Goal: Task Accomplishment & Management: Manage account settings

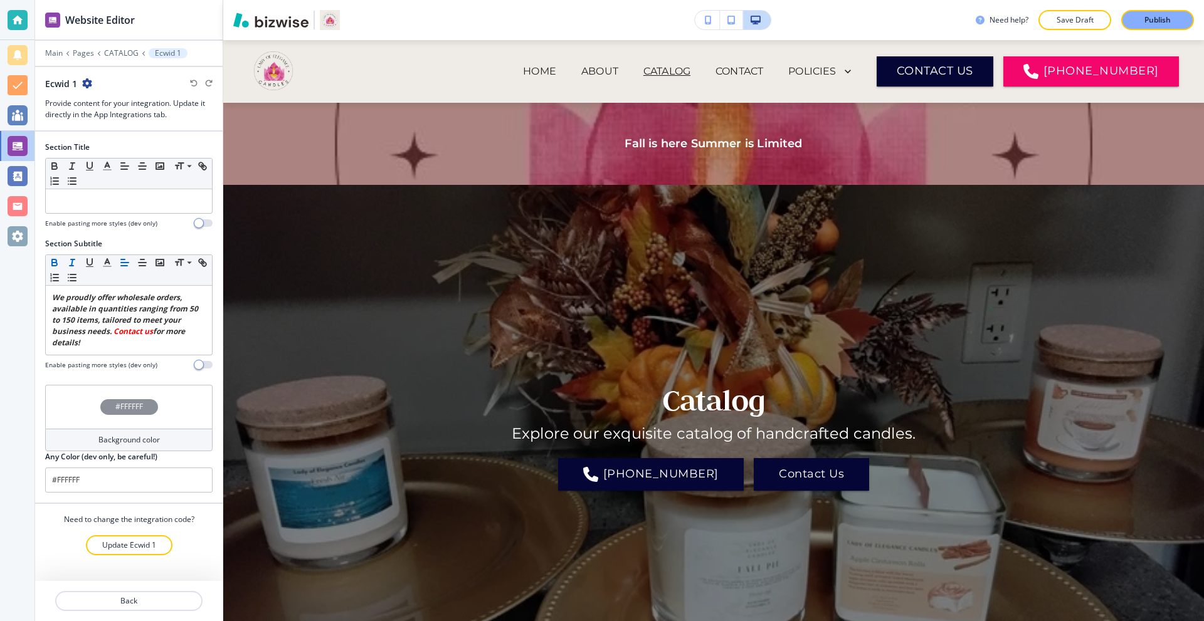
select select "priceAsc"
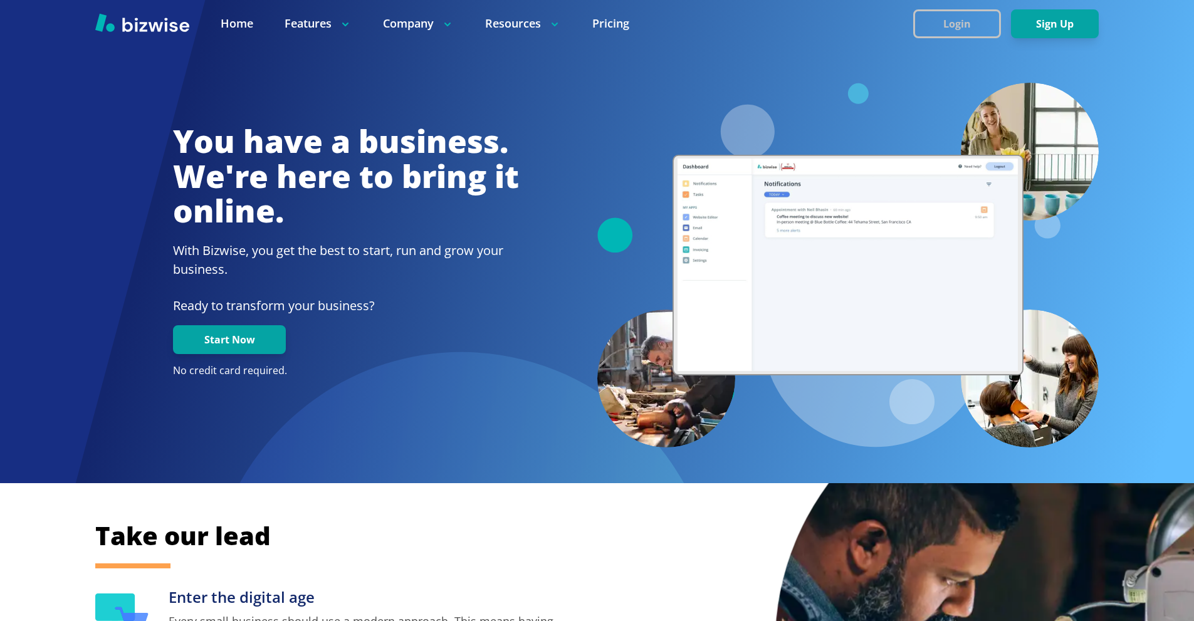
click at [940, 20] on button "Login" at bounding box center [957, 23] width 88 height 29
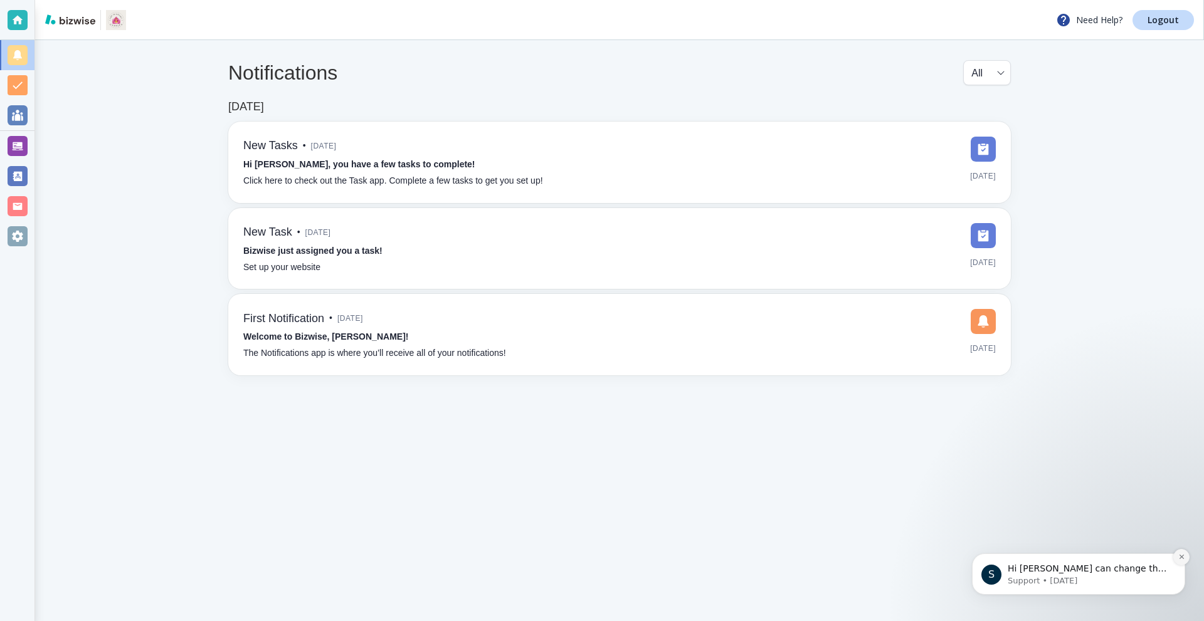
click at [1181, 554] on icon "Dismiss notification" at bounding box center [1181, 557] width 7 height 7
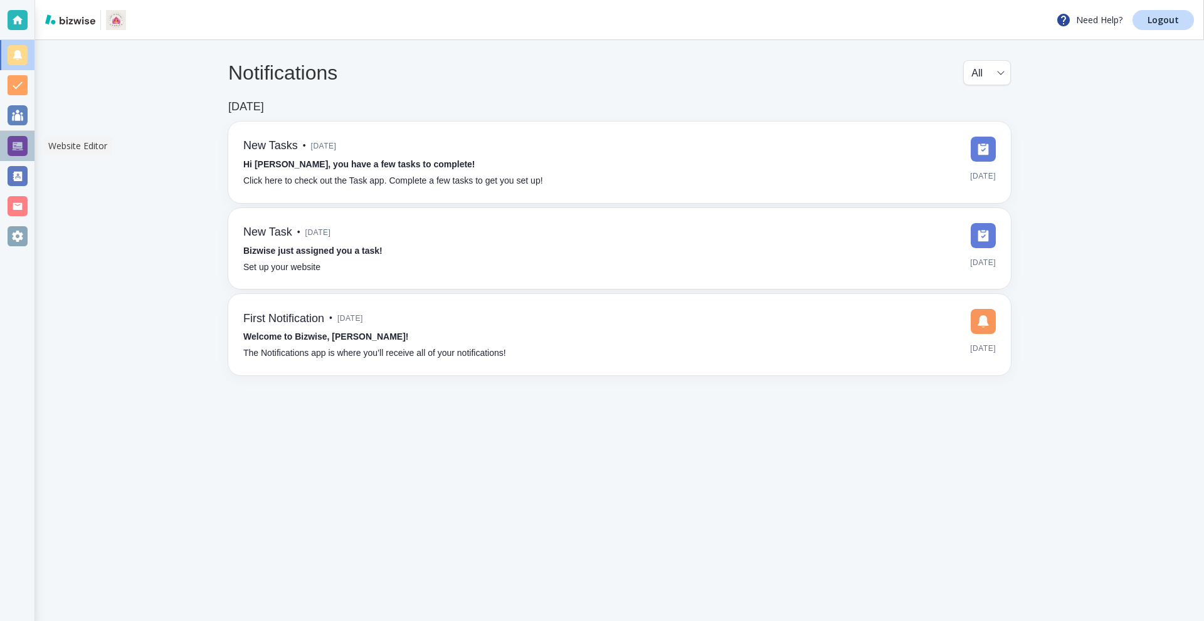
click at [14, 145] on div at bounding box center [18, 146] width 20 height 20
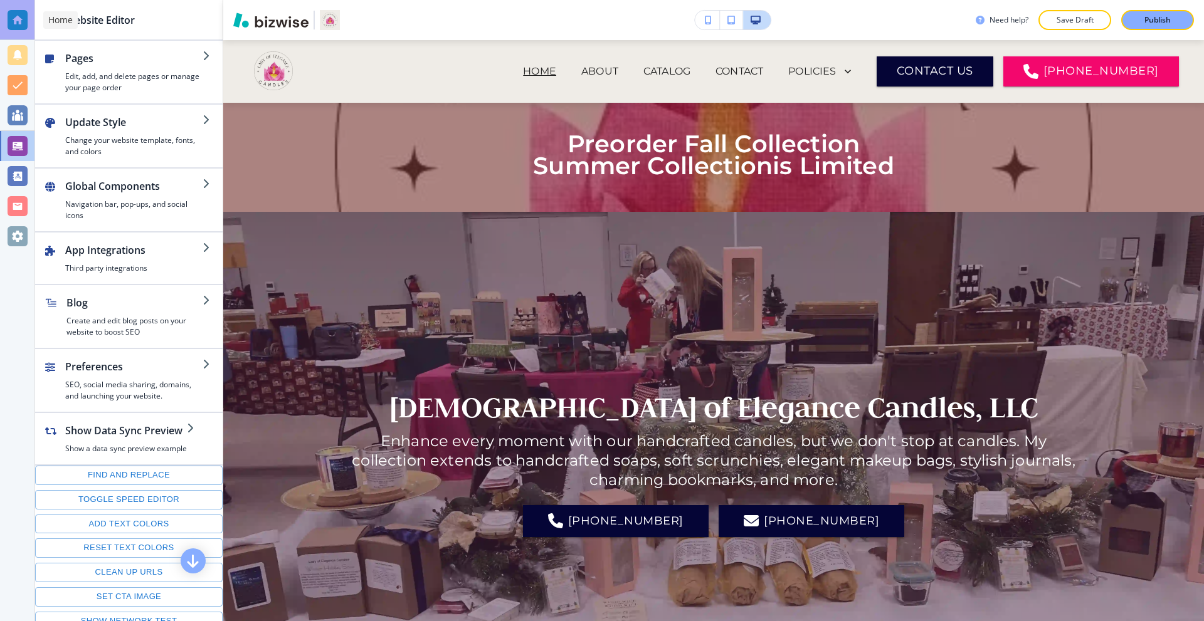
click at [4, 21] on div at bounding box center [17, 20] width 34 height 40
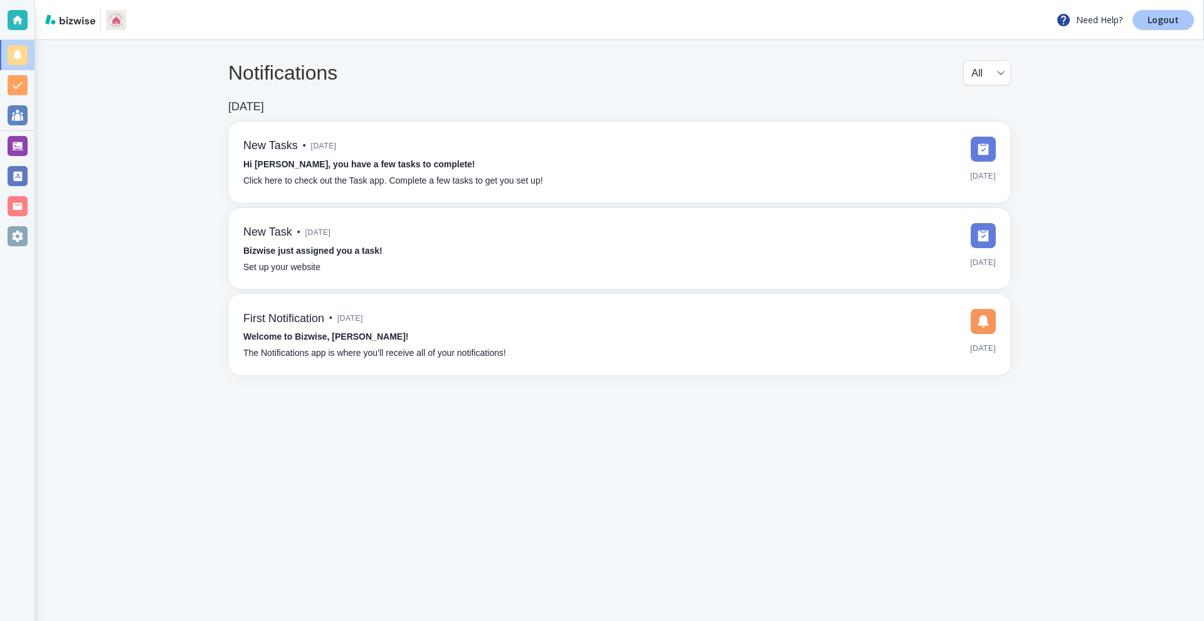
click at [1159, 28] on link "Logout" at bounding box center [1162, 20] width 61 height 20
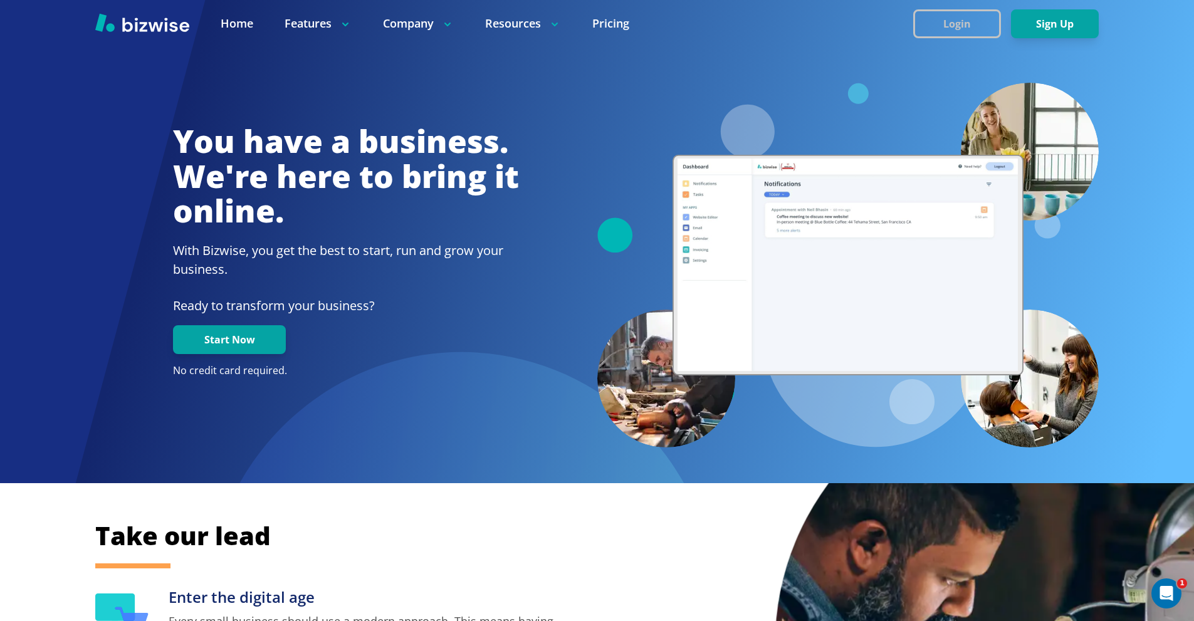
click at [966, 21] on button "Login" at bounding box center [957, 23] width 88 height 29
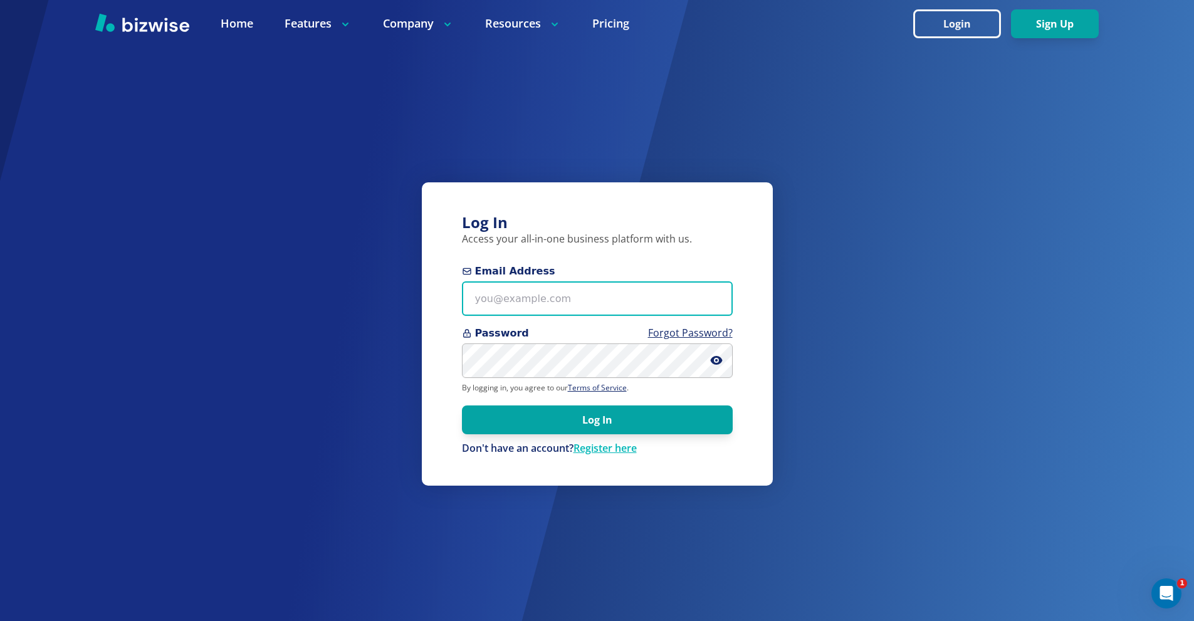
click at [635, 284] on input "Email Address" at bounding box center [597, 298] width 271 height 34
paste input "info@jjplanter.com"
type input "info@jjplanter.com"
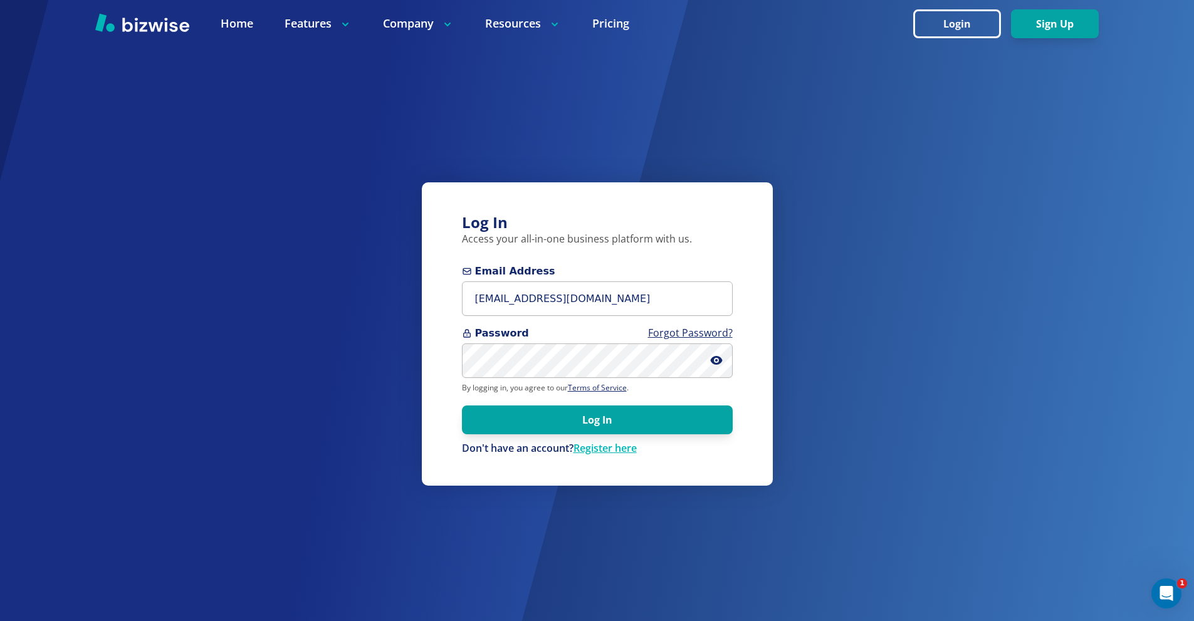
drag, startPoint x: 640, startPoint y: 421, endPoint x: 563, endPoint y: 381, distance: 86.6
click at [633, 417] on button "Log In" at bounding box center [597, 420] width 271 height 29
